Goal: Information Seeking & Learning: Learn about a topic

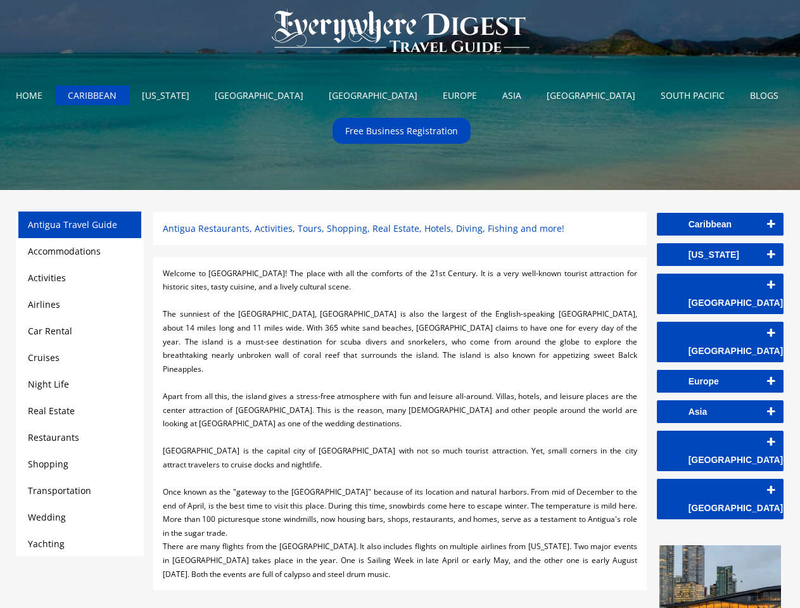
click at [400, 304] on div at bounding box center [400, 301] width 474 height 14
click at [400, 34] on img at bounding box center [400, 31] width 283 height 63
click at [720, 224] on link "Caribbean" at bounding box center [720, 224] width 127 height 23
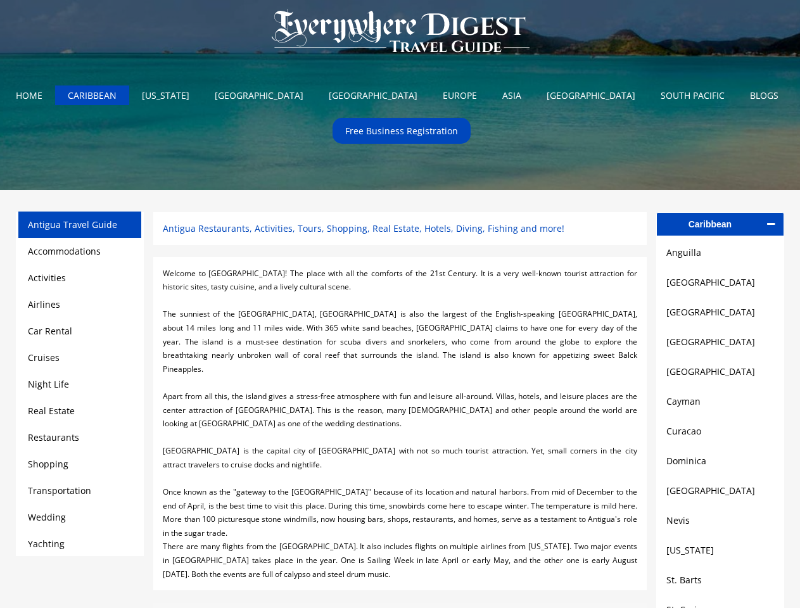
click at [720, 255] on link "Anguilla" at bounding box center [721, 252] width 108 height 15
click at [720, 285] on link "[GEOGRAPHIC_DATA]" at bounding box center [721, 282] width 108 height 15
click at [720, 316] on link "[GEOGRAPHIC_DATA]" at bounding box center [721, 312] width 108 height 15
click at [720, 346] on link "[GEOGRAPHIC_DATA]" at bounding box center [721, 342] width 108 height 15
click at [720, 376] on link "[GEOGRAPHIC_DATA]" at bounding box center [721, 371] width 108 height 15
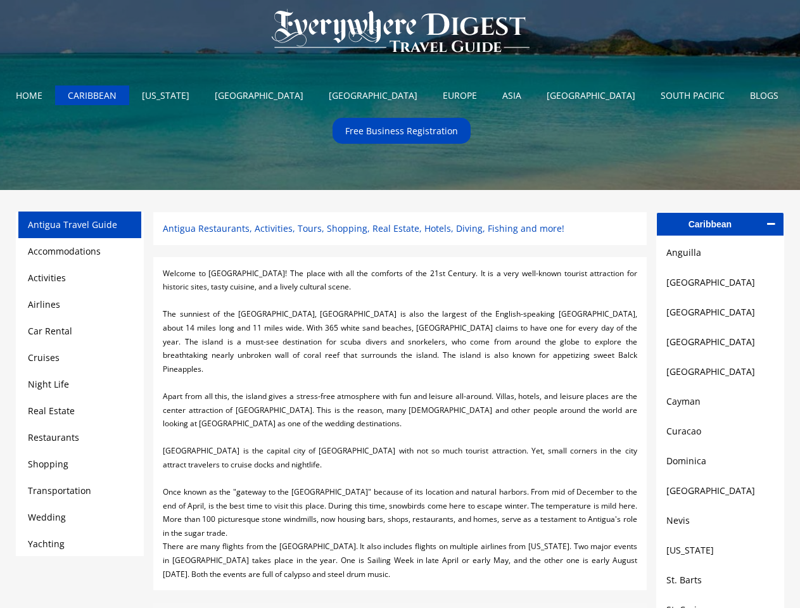
click at [720, 407] on link "Cayman" at bounding box center [721, 401] width 108 height 15
